Goal: Task Accomplishment & Management: Manage account settings

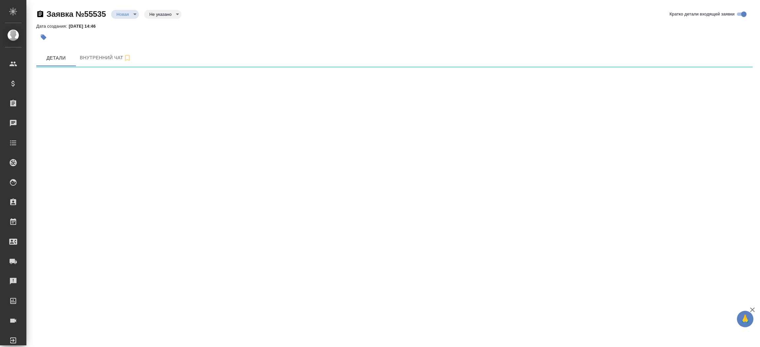
select select "RU"
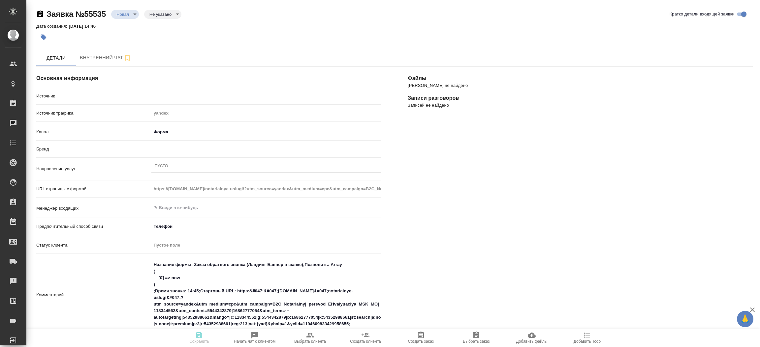
type textarea "x"
drag, startPoint x: 171, startPoint y: 201, endPoint x: 169, endPoint y: 209, distance: 8.3
click at [169, 209] on div "Источник Яндекс Аудитории yandexAudience Источник трафика yandex Канал Форма 63…" at bounding box center [208, 222] width 345 height 265
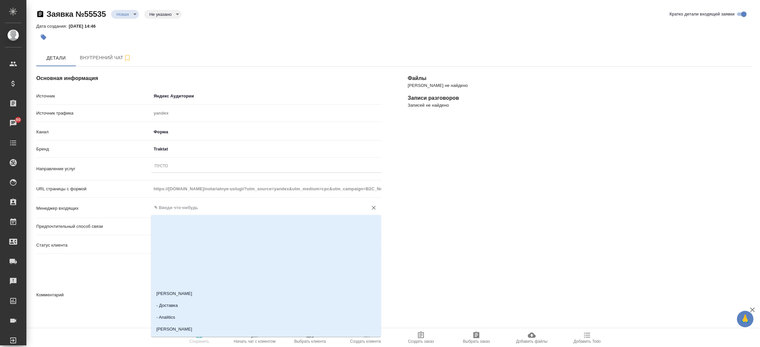
click at [169, 209] on input "text" at bounding box center [255, 208] width 204 height 8
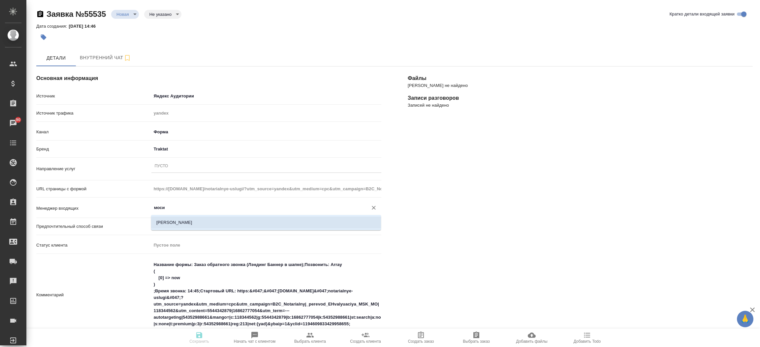
click at [169, 227] on li "[PERSON_NAME]" at bounding box center [266, 223] width 230 height 12
type input "[PERSON_NAME]"
type textarea "x"
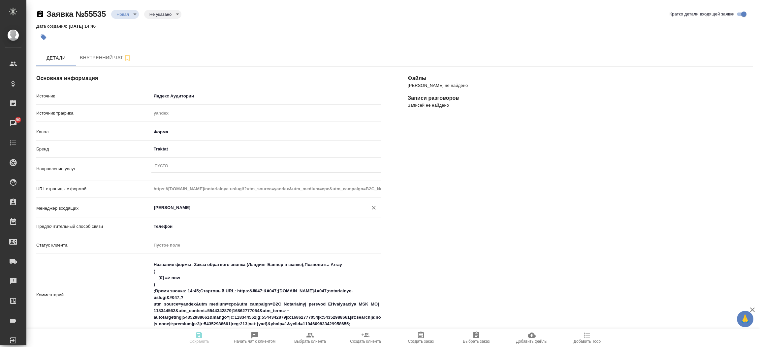
type input "[PERSON_NAME]"
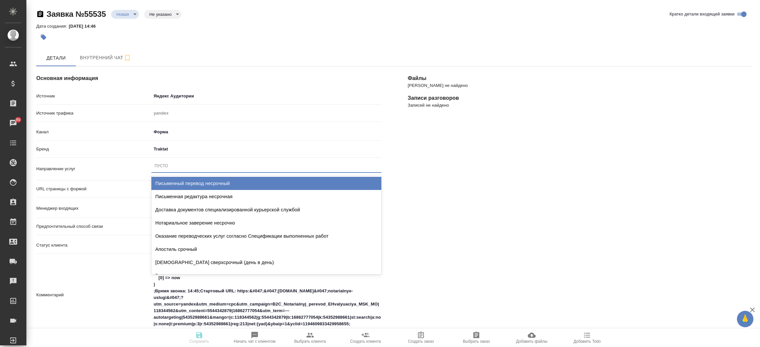
click at [194, 167] on div "Пусто" at bounding box center [266, 167] width 230 height 10
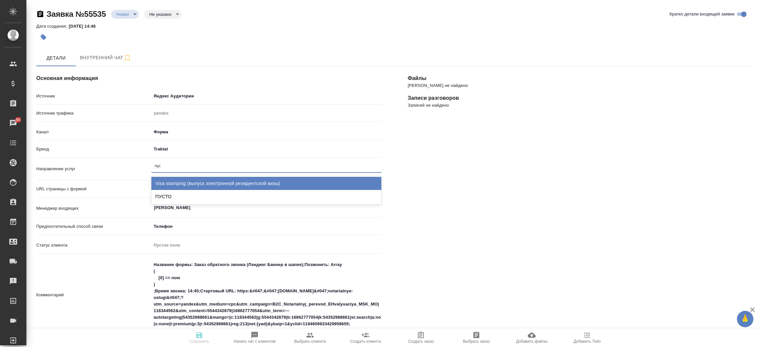
type input "пуст"
click at [194, 182] on div "ПУСТО" at bounding box center [266, 183] width 230 height 13
type textarea "x"
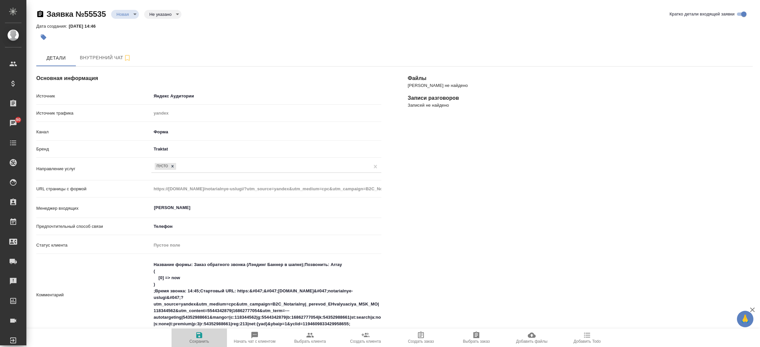
click at [201, 342] on span "Сохранить" at bounding box center [199, 342] width 20 height 5
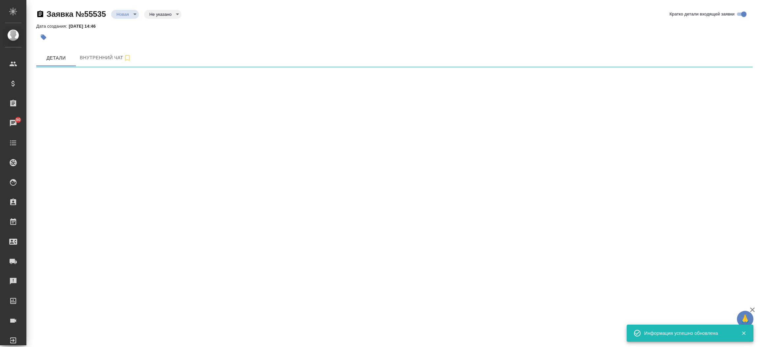
select select "RU"
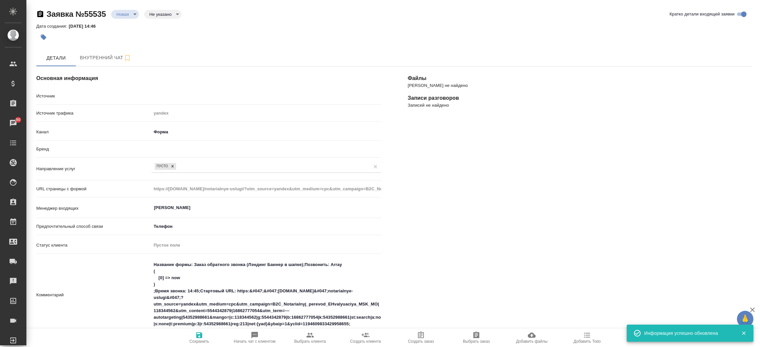
type textarea "x"
click at [126, 15] on body "🙏 .cls-1 fill:#fff; AWATERA [PERSON_NAME]prutko Клиенты Спецификации Заказы 90 …" at bounding box center [380, 173] width 760 height 347
click at [129, 26] on button "Отказ" at bounding box center [123, 25] width 15 height 7
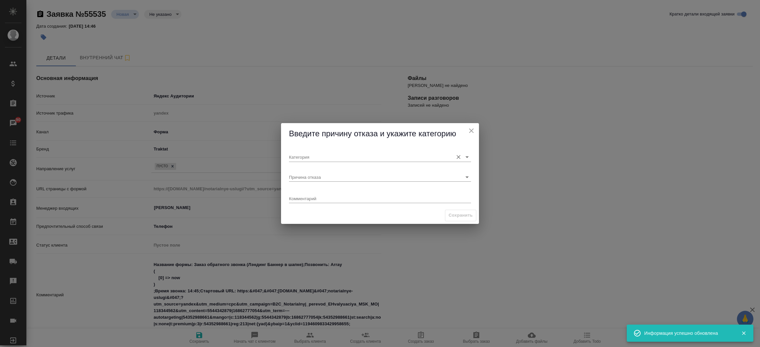
click at [300, 155] on input "Категория" at bounding box center [369, 157] width 161 height 9
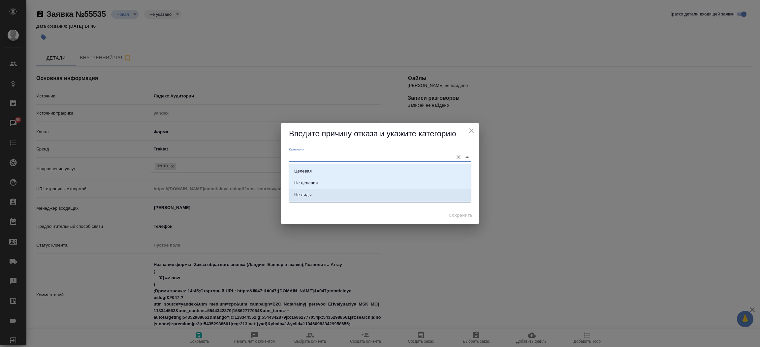
click at [307, 191] on li "Не лиды" at bounding box center [380, 195] width 182 height 12
type input "Не лиды"
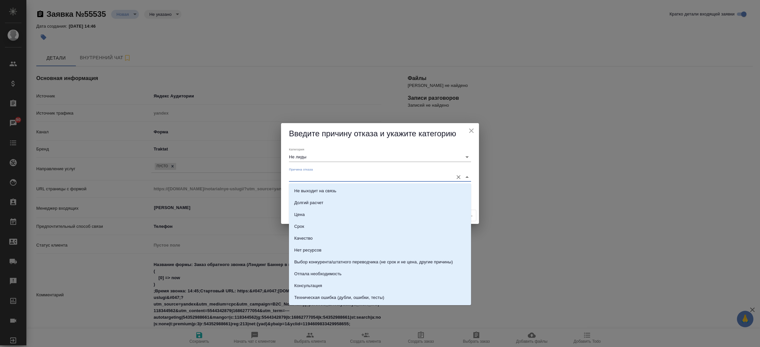
click at [308, 177] on input "Причина отказа" at bounding box center [369, 177] width 161 height 9
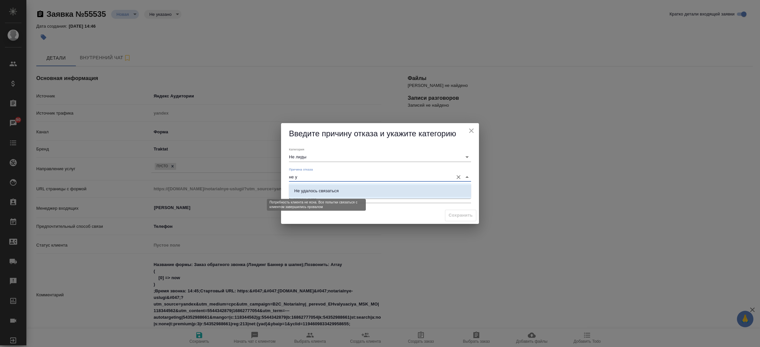
click at [324, 193] on div "Не удалось связаться" at bounding box center [316, 191] width 45 height 7
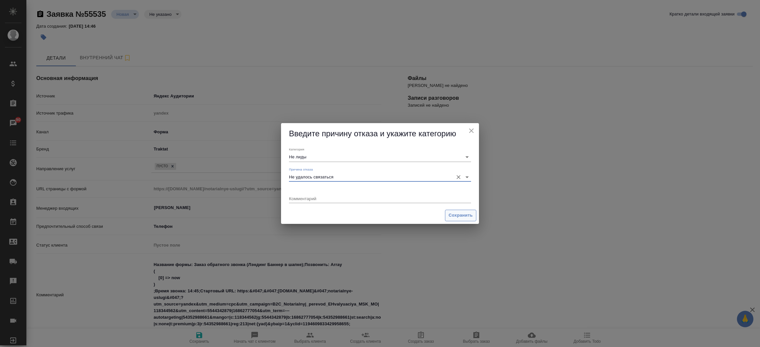
type input "Не удалось связаться"
click at [462, 212] on span "Сохранить" at bounding box center [460, 216] width 24 height 8
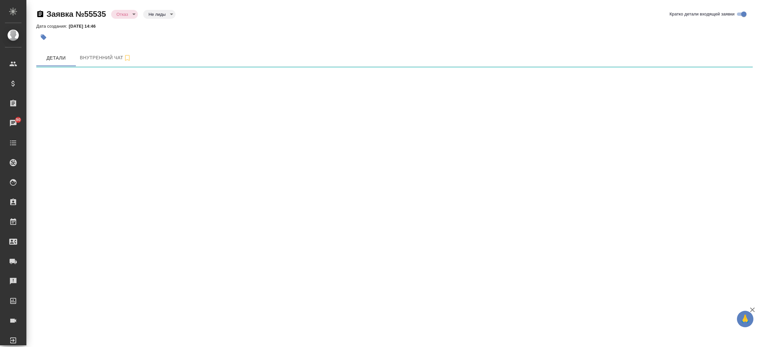
select select "RU"
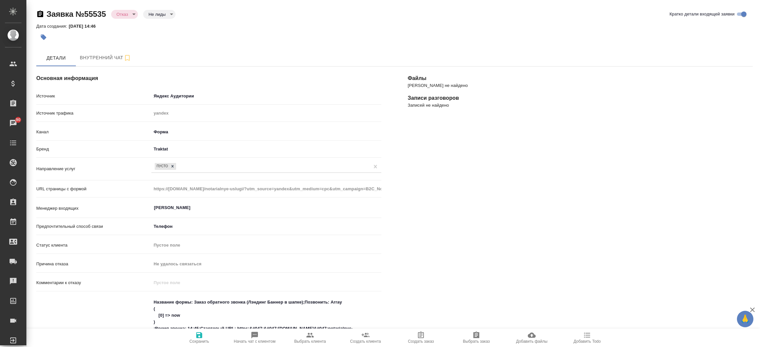
click at [420, 247] on div "[PERSON_NAME] не найдено Записи разговоров Записей не найдено" at bounding box center [579, 303] width 371 height 500
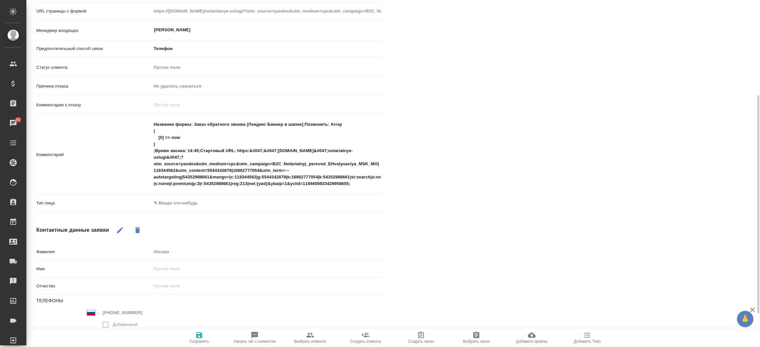
scroll to position [205, 0]
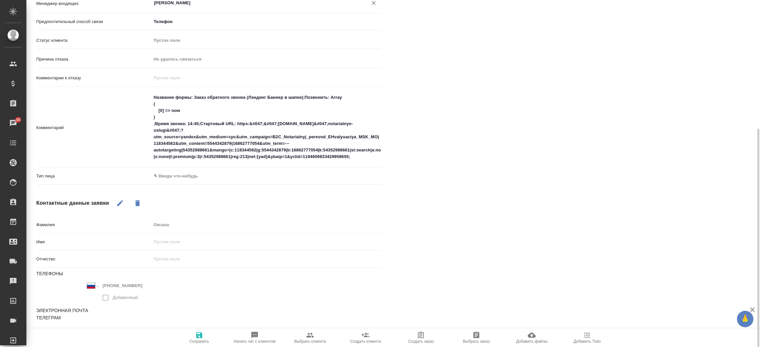
type textarea "x"
